Goal: Transaction & Acquisition: Book appointment/travel/reservation

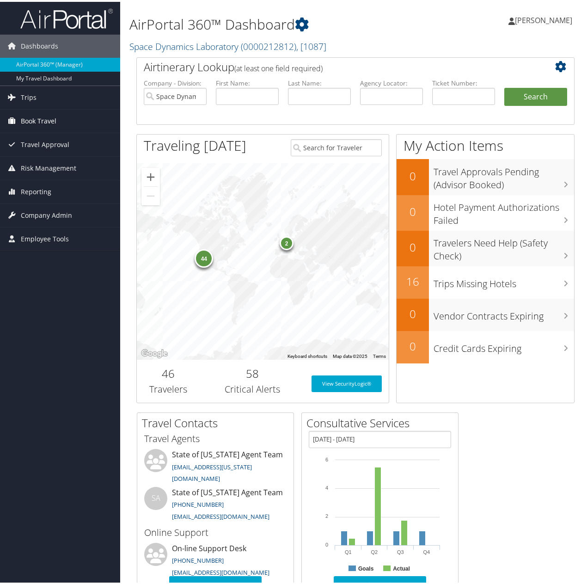
click at [44, 115] on span "Book Travel" at bounding box center [39, 119] width 36 height 23
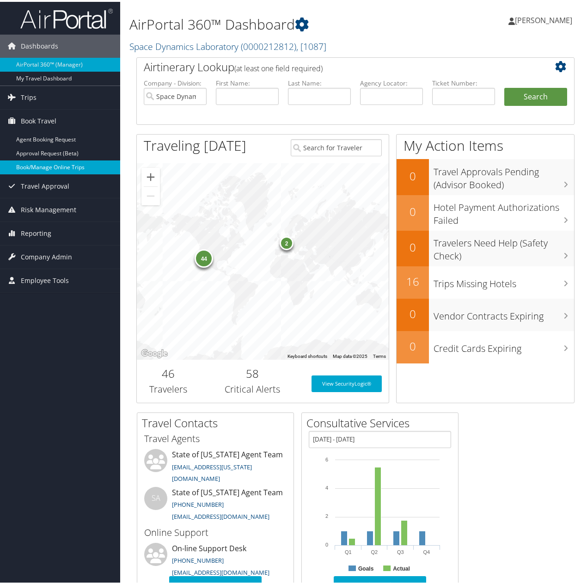
click at [39, 163] on link "Book/Manage Online Trips" at bounding box center [60, 166] width 120 height 14
